Goal: Book appointment/travel/reservation: Register for event/course

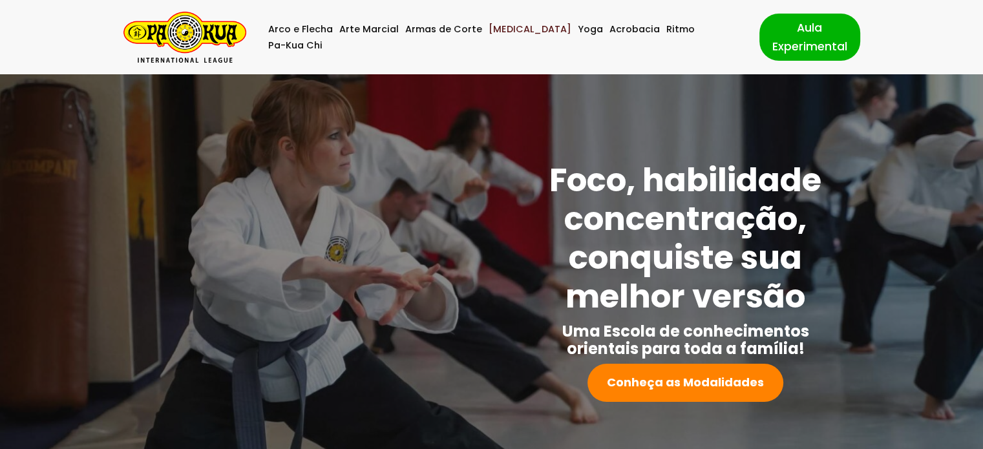
click at [517, 37] on link "[MEDICAL_DATA]" at bounding box center [530, 29] width 83 height 16
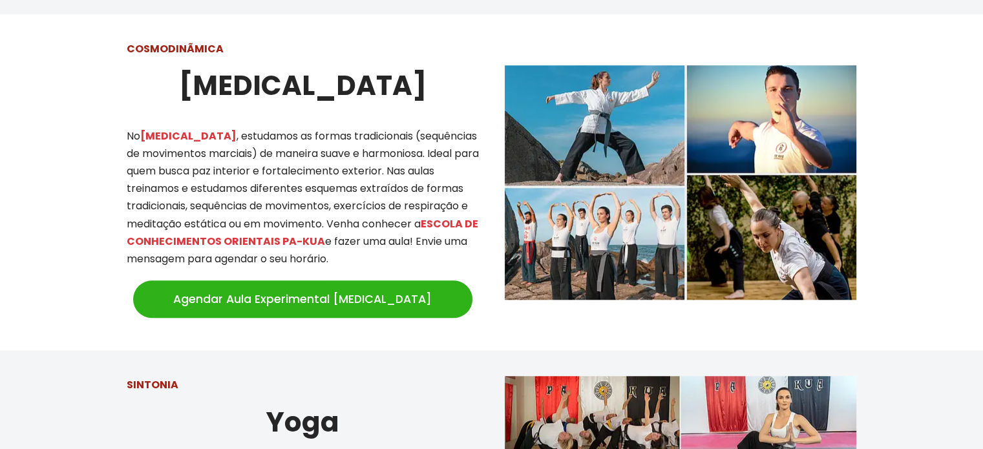
click at [326, 289] on link "Agendar Aula Experimental Tai Chi" at bounding box center [302, 299] width 339 height 37
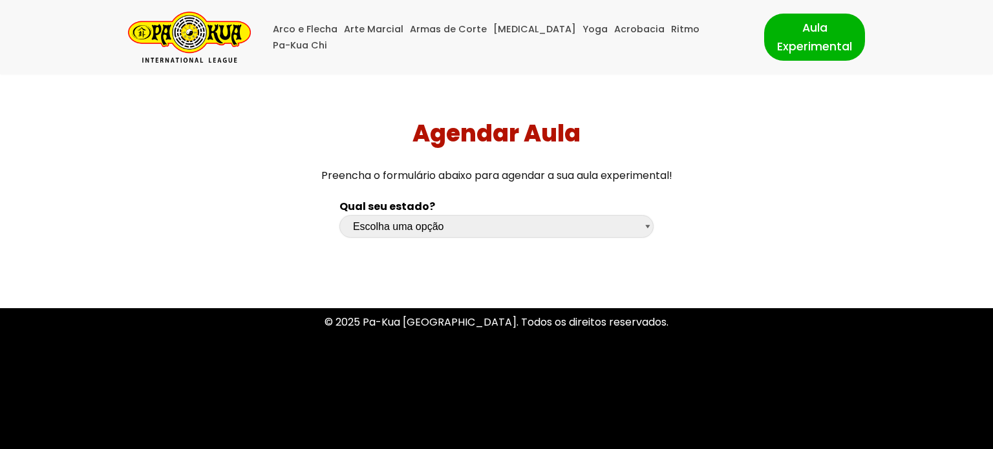
click at [647, 233] on select "Escolha uma opção [GEOGRAPHIC_DATA] [GEOGRAPHIC_DATA] [GEOGRAPHIC_DATA] [GEOGRA…" at bounding box center [496, 226] width 314 height 23
select select "sc"
click at [339, 215] on select "Escolha uma opção [GEOGRAPHIC_DATA] [GEOGRAPHIC_DATA] [GEOGRAPHIC_DATA] [GEOGRA…" at bounding box center [496, 226] width 314 height 23
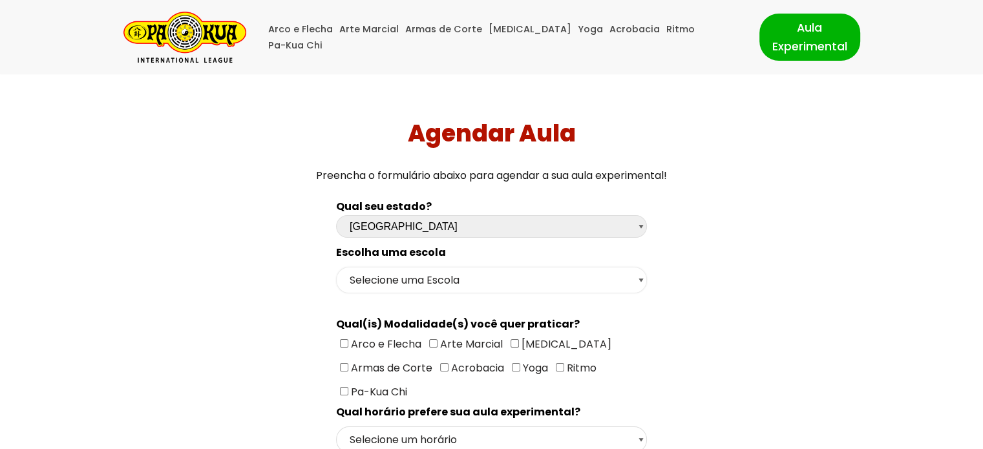
click at [643, 281] on select "Selecione uma Escola Florianópolis - Escola Pantanal [GEOGRAPHIC_DATA] - [GEOGR…" at bounding box center [491, 280] width 311 height 27
select select "[GEOGRAPHIC_DATA] - [GEOGRAPHIC_DATA]"
click at [336, 267] on select "Selecione uma Escola Florianópolis - Escola Pantanal [GEOGRAPHIC_DATA] - [GEOGR…" at bounding box center [491, 280] width 311 height 27
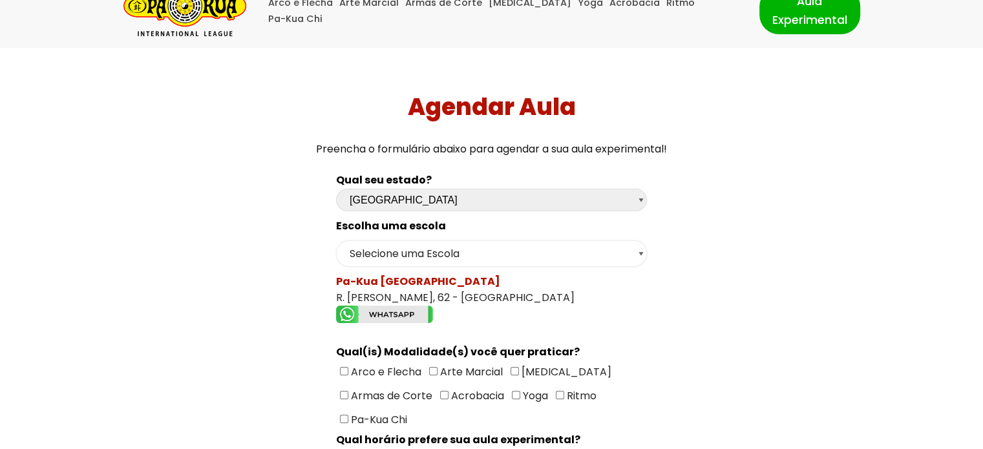
scroll to position [24, 0]
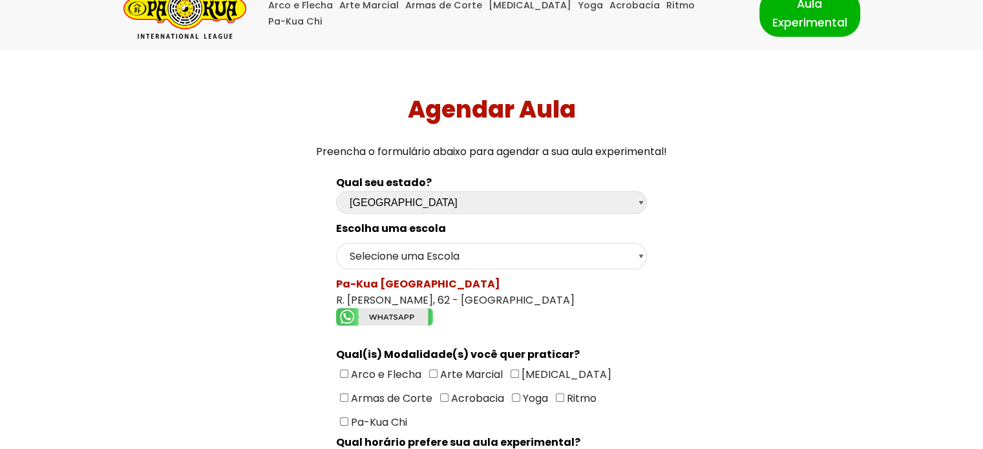
click at [350, 312] on img "Formulário de contacto" at bounding box center [384, 316] width 97 height 17
